Goal: Task Accomplishment & Management: Manage account settings

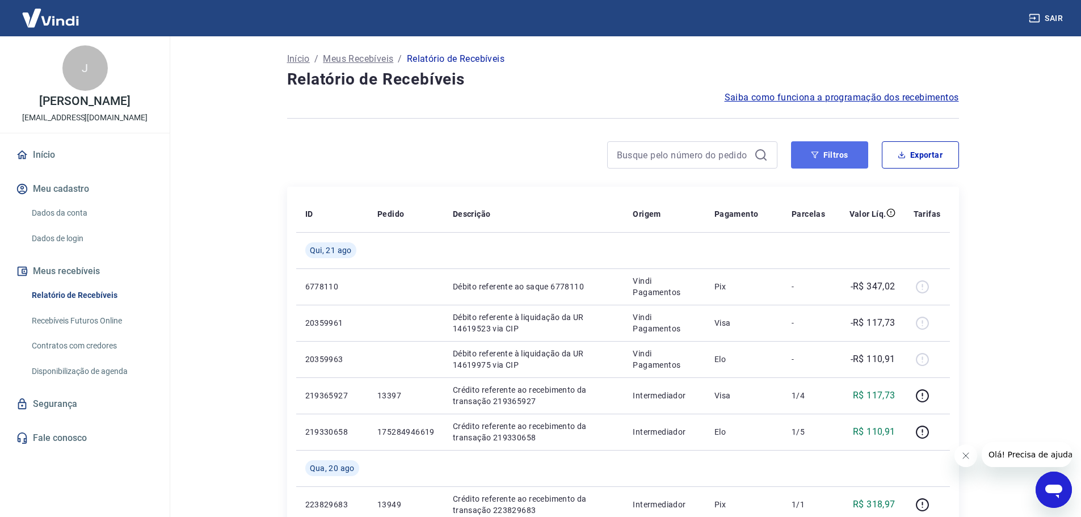
click at [837, 159] on button "Filtros" at bounding box center [829, 154] width 77 height 27
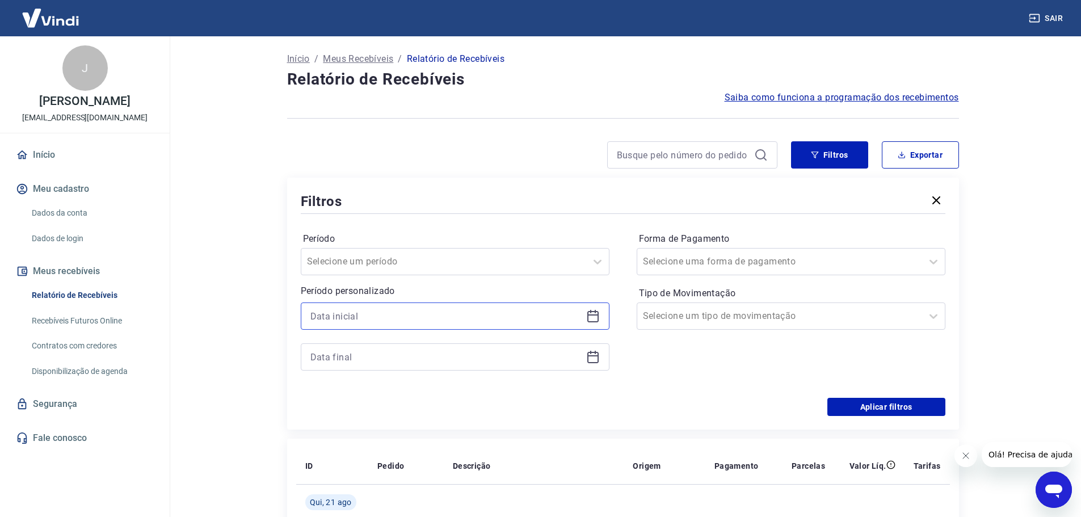
click at [388, 321] on input at bounding box center [445, 316] width 271 height 17
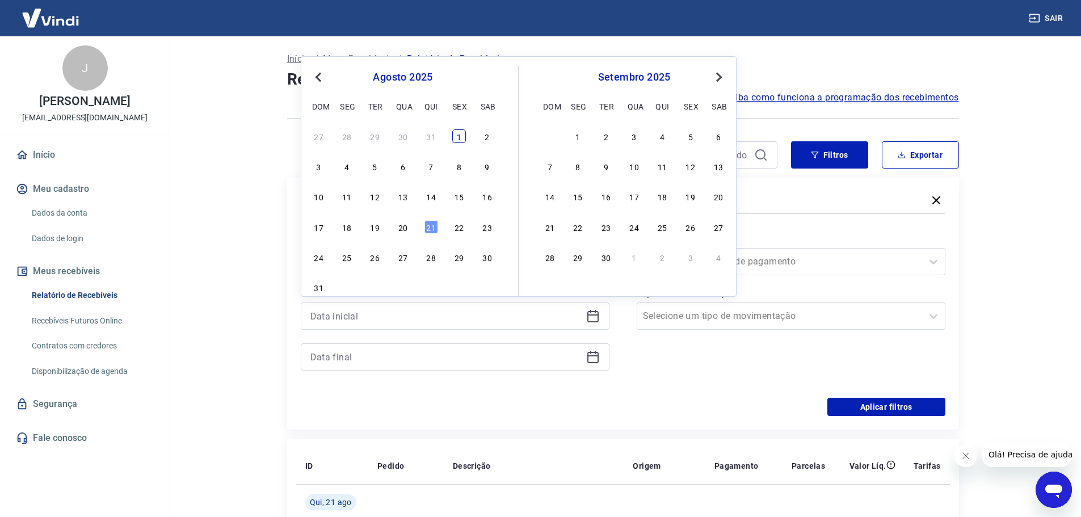
click at [461, 135] on div "1" at bounding box center [459, 136] width 14 height 14
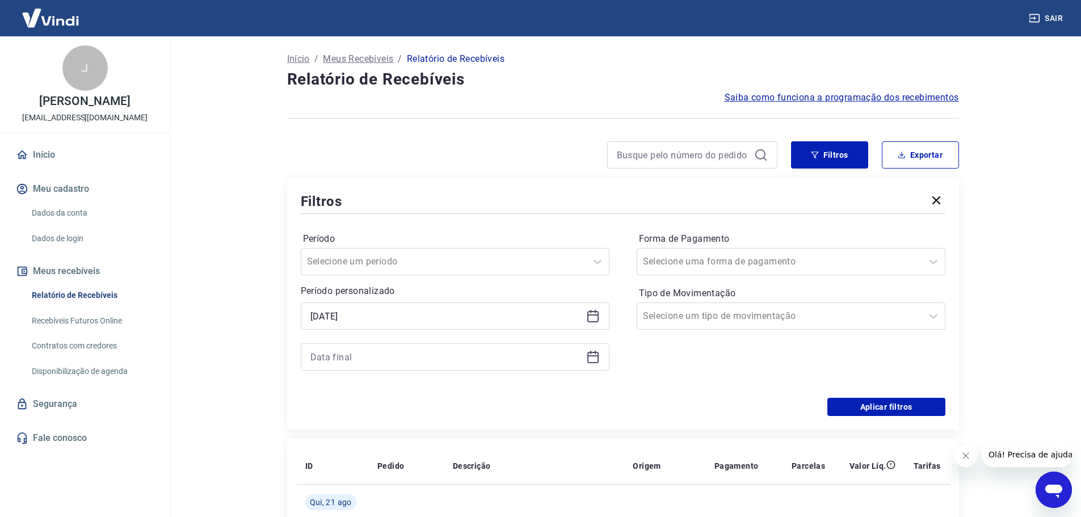
type input "01/08/2025"
click at [396, 362] on input at bounding box center [445, 356] width 271 height 17
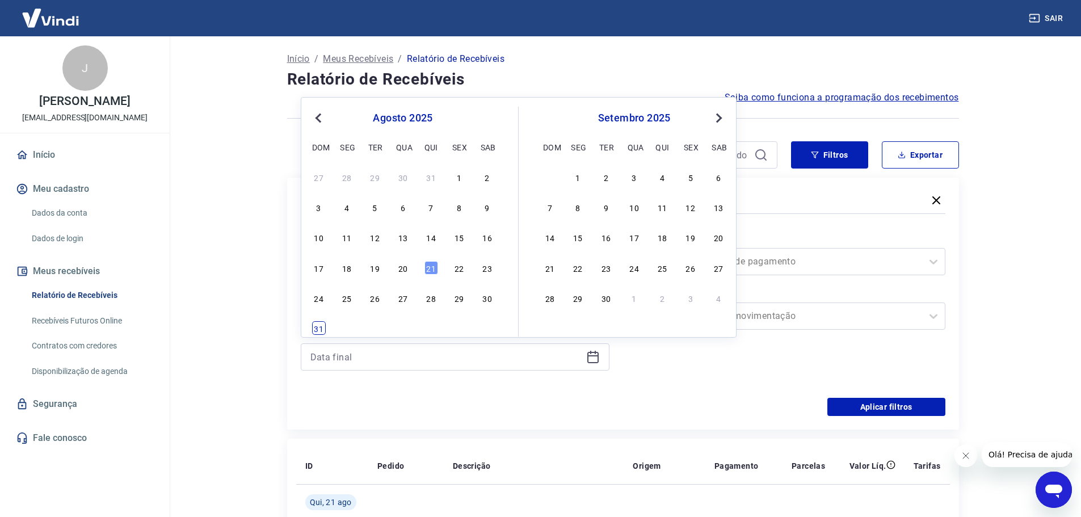
click at [320, 324] on div "31" at bounding box center [319, 328] width 14 height 14
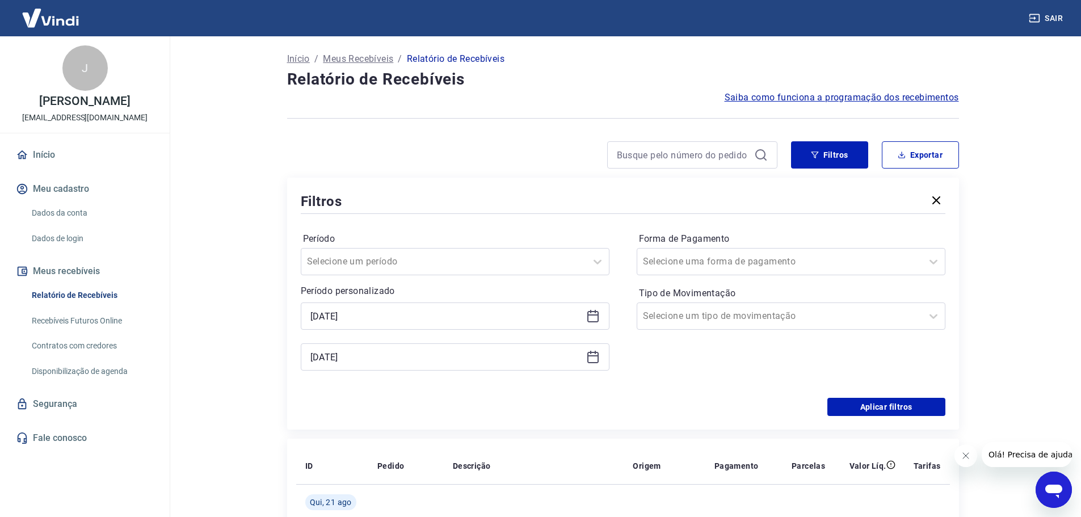
type input "31/08/2025"
click at [871, 401] on button "Aplicar filtros" at bounding box center [887, 407] width 118 height 18
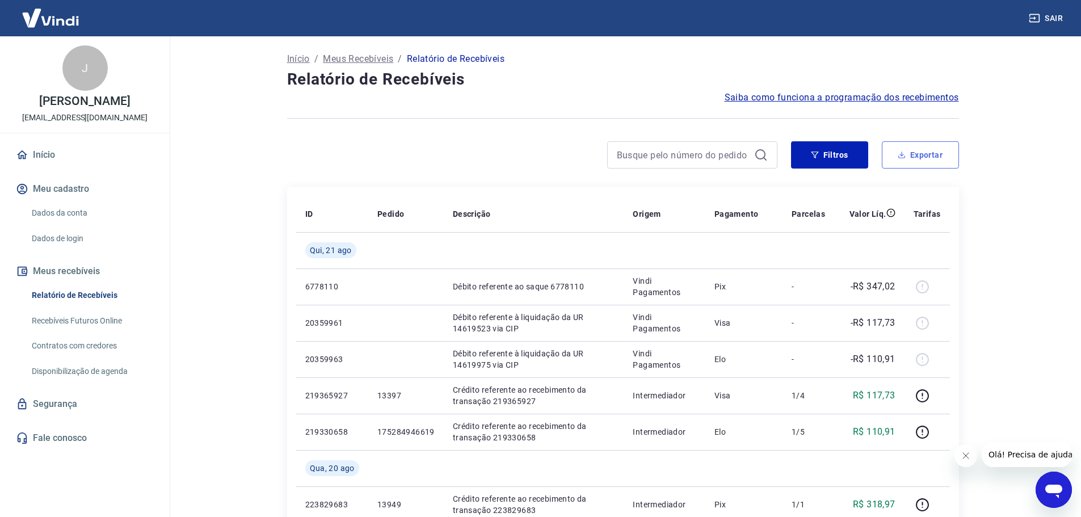
click at [920, 157] on button "Exportar" at bounding box center [920, 154] width 77 height 27
type input "01/08/2025"
type input "31/08/2025"
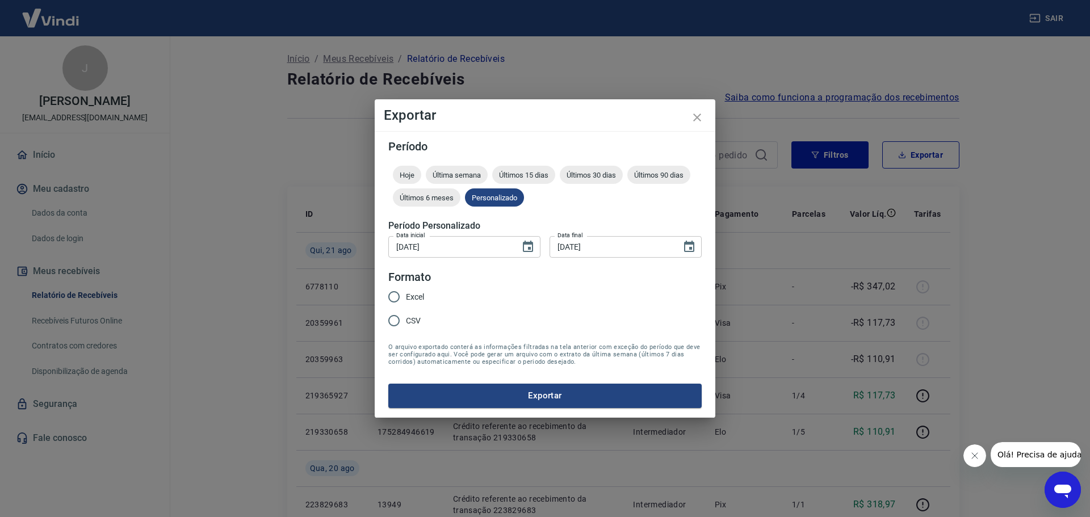
click at [410, 297] on span "Excel" at bounding box center [415, 297] width 18 height 12
click at [406, 297] on input "Excel" at bounding box center [394, 297] width 24 height 24
radio input "true"
click at [503, 401] on button "Exportar" at bounding box center [544, 396] width 313 height 24
